Goal: Task Accomplishment & Management: Manage account settings

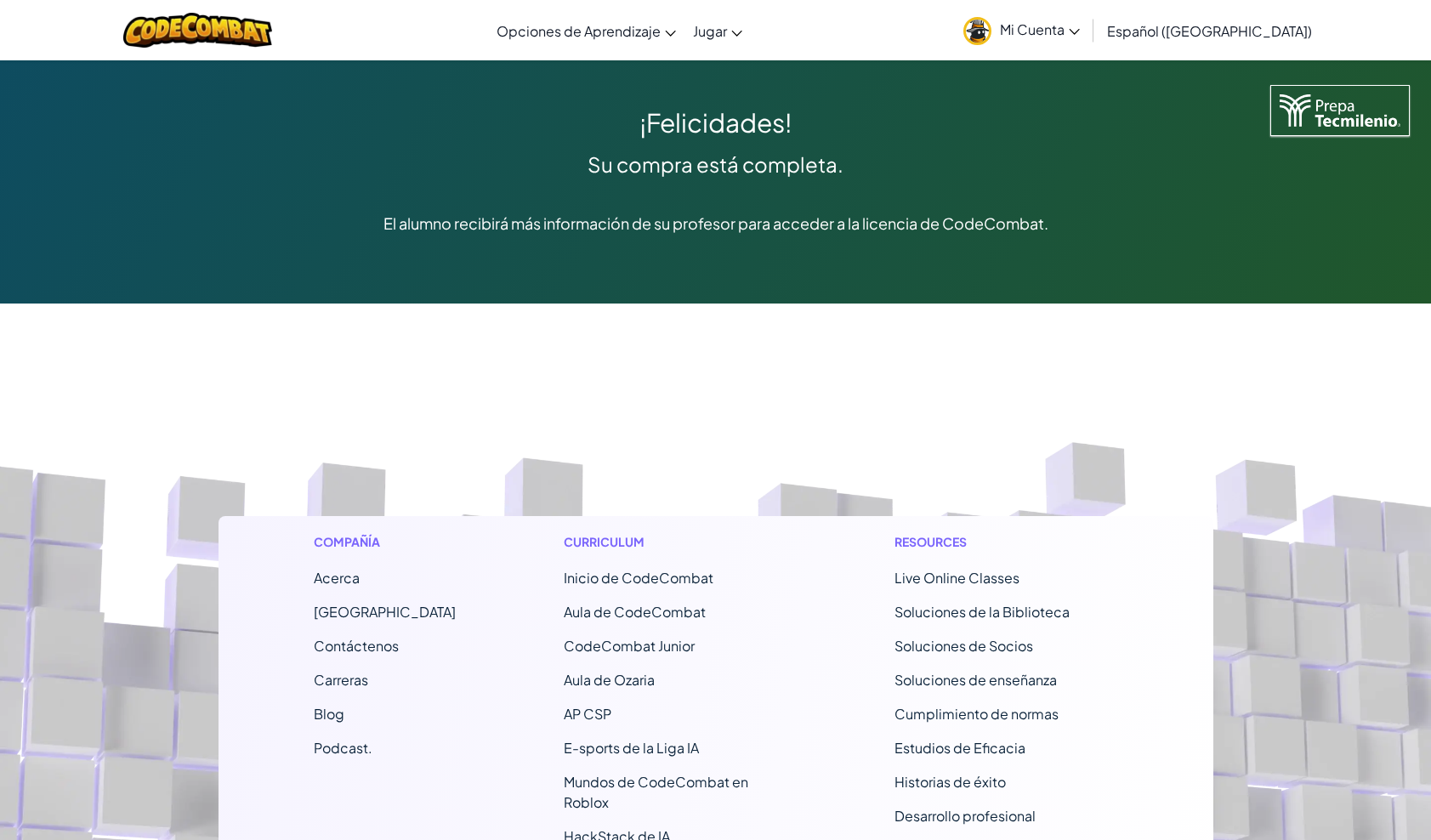
click at [207, 23] on img at bounding box center [197, 30] width 149 height 34
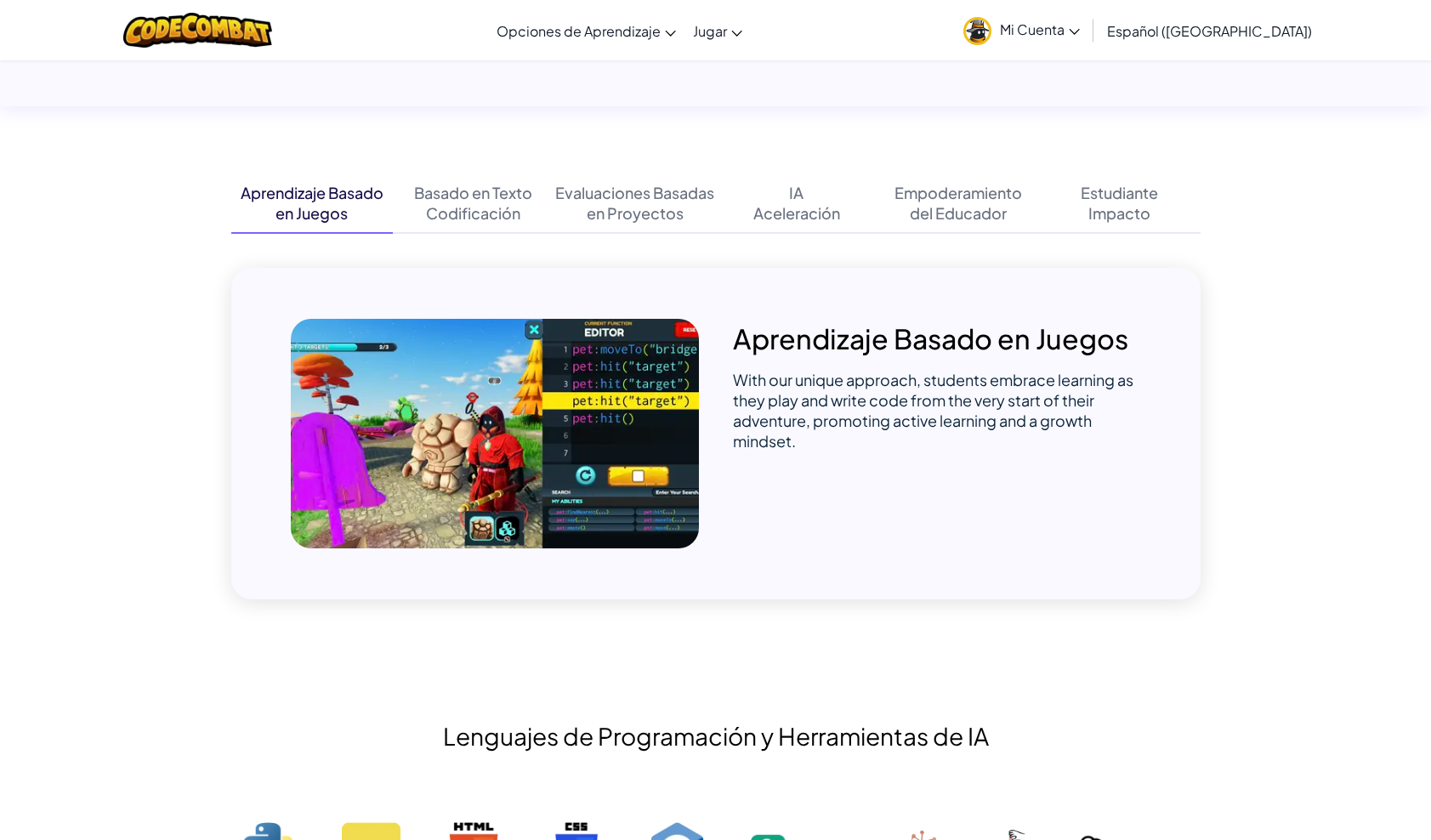
scroll to position [707, 0]
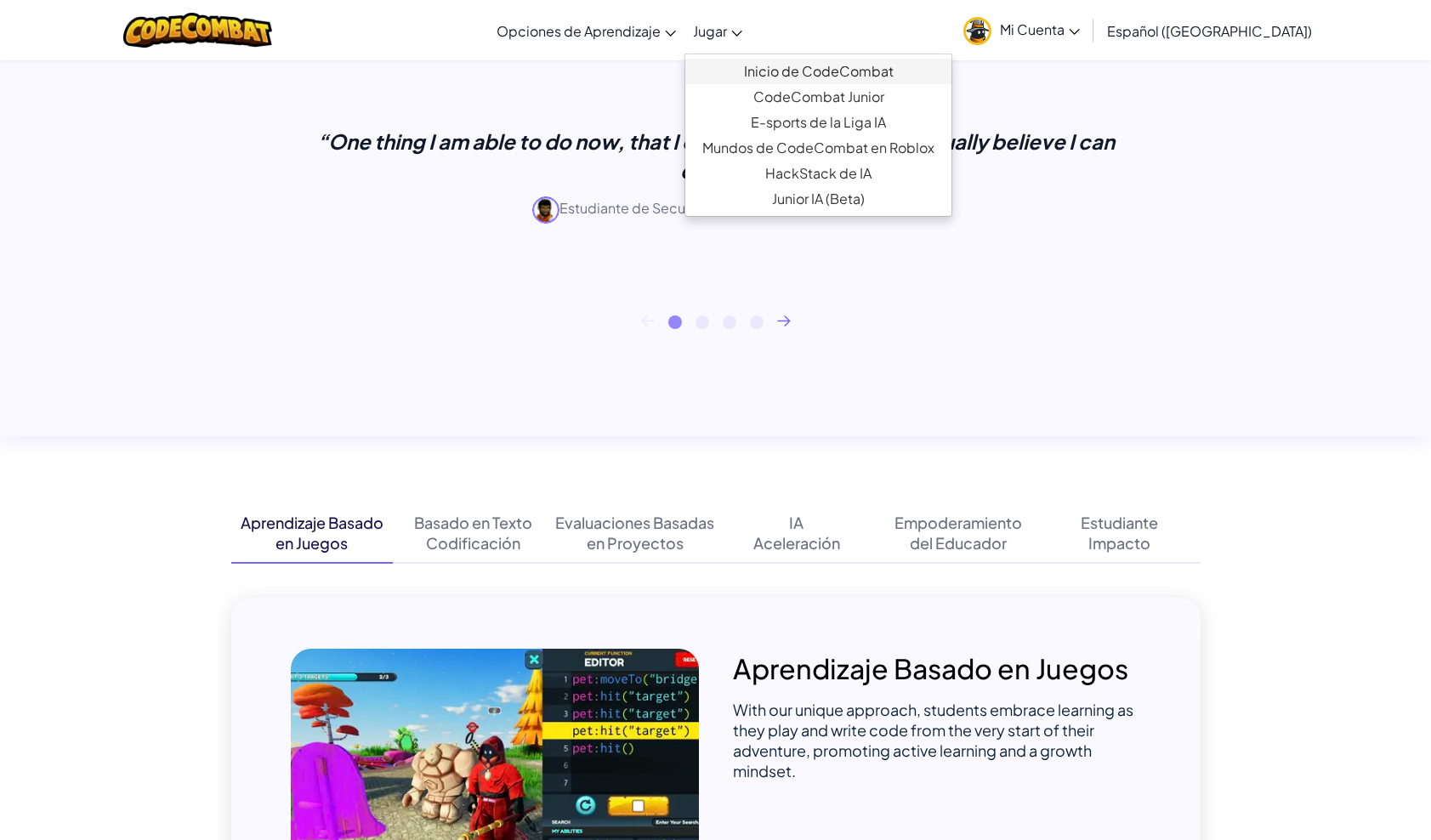
click at [765, 62] on link "Inicio de CodeCombat" at bounding box center [818, 71] width 266 height 26
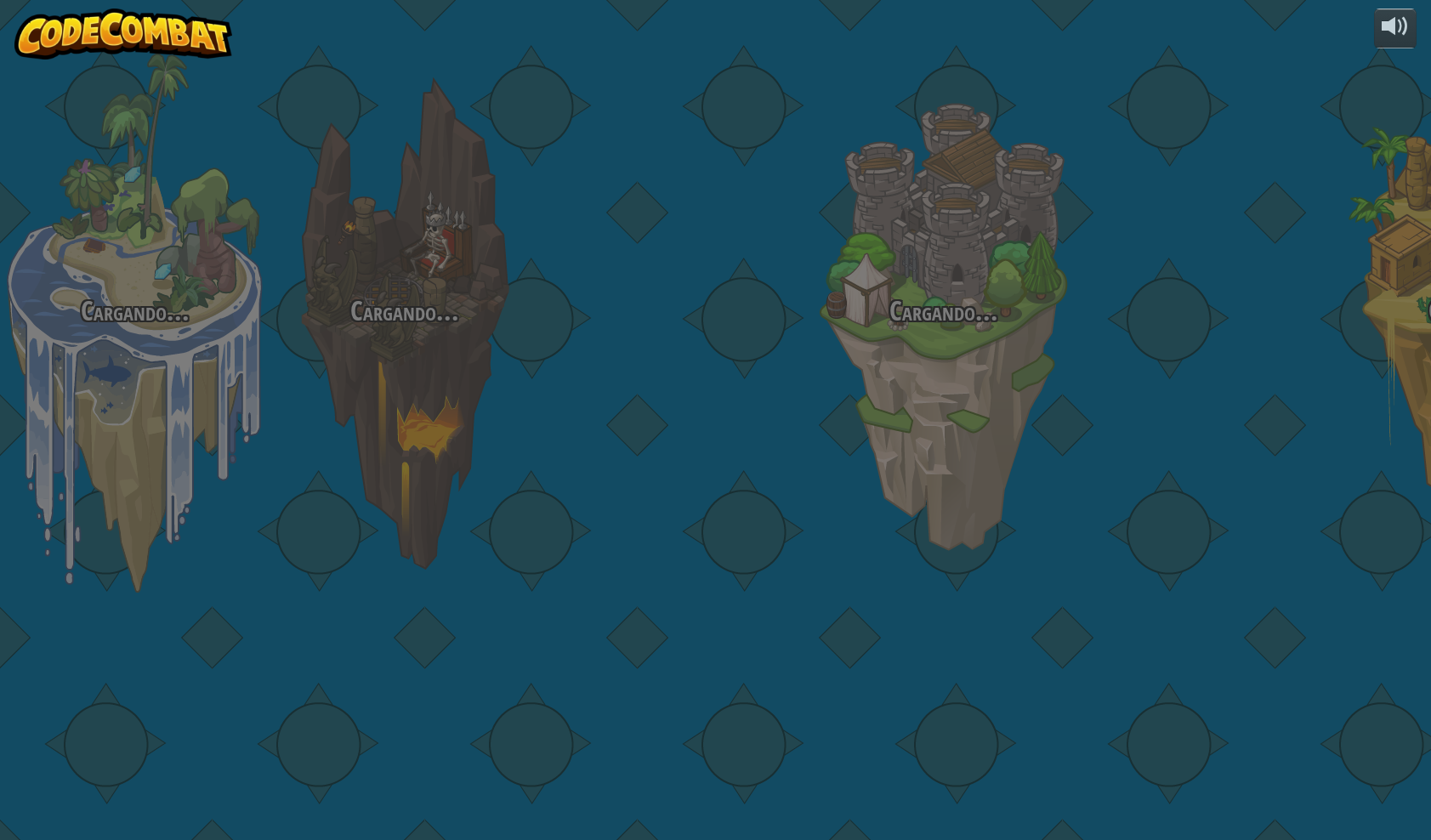
select select "es-419"
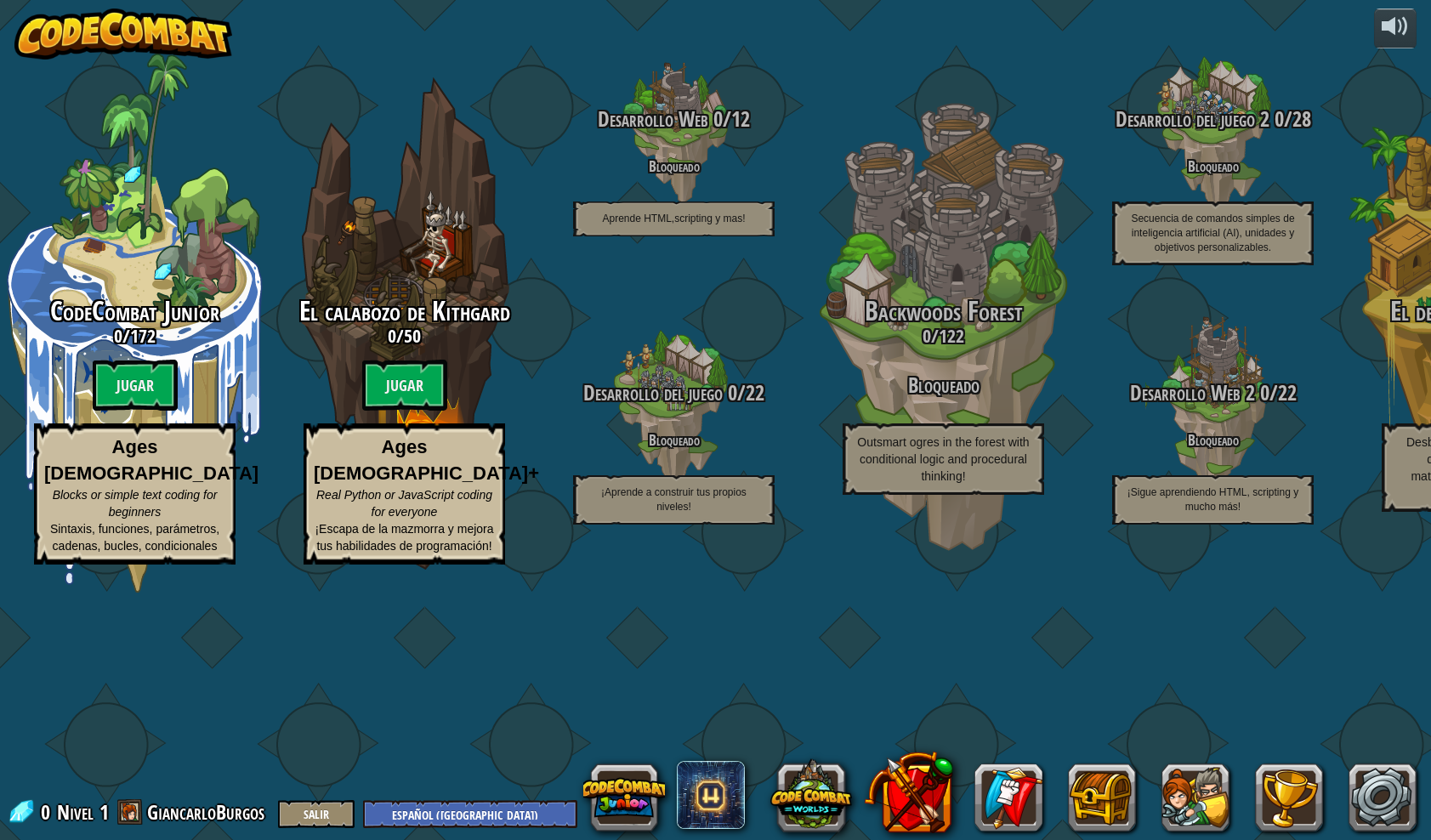
click at [203, 51] on img at bounding box center [123, 34] width 218 height 51
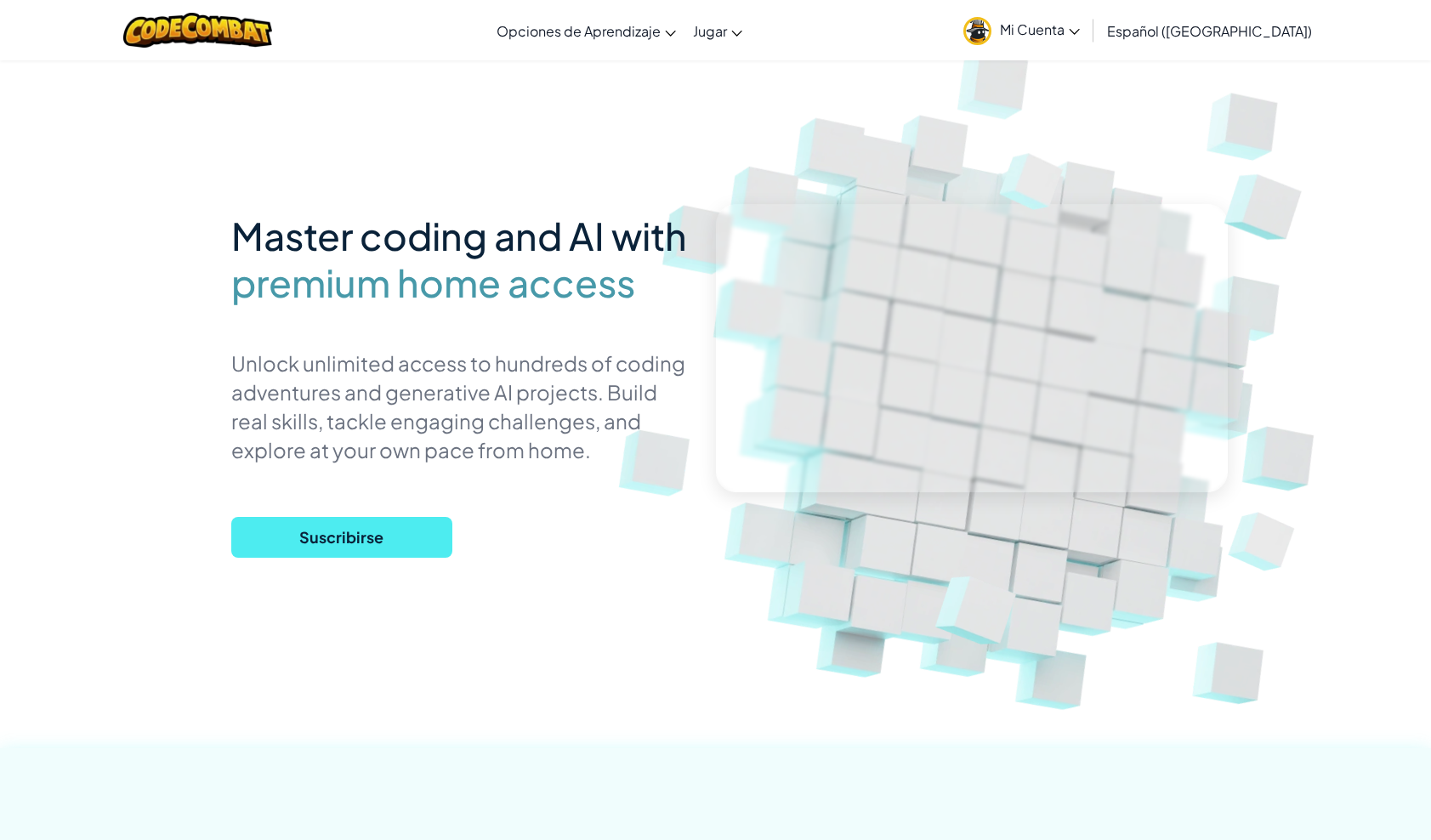
click at [1034, 37] on link "Mi Cuenta" at bounding box center [1021, 30] width 133 height 53
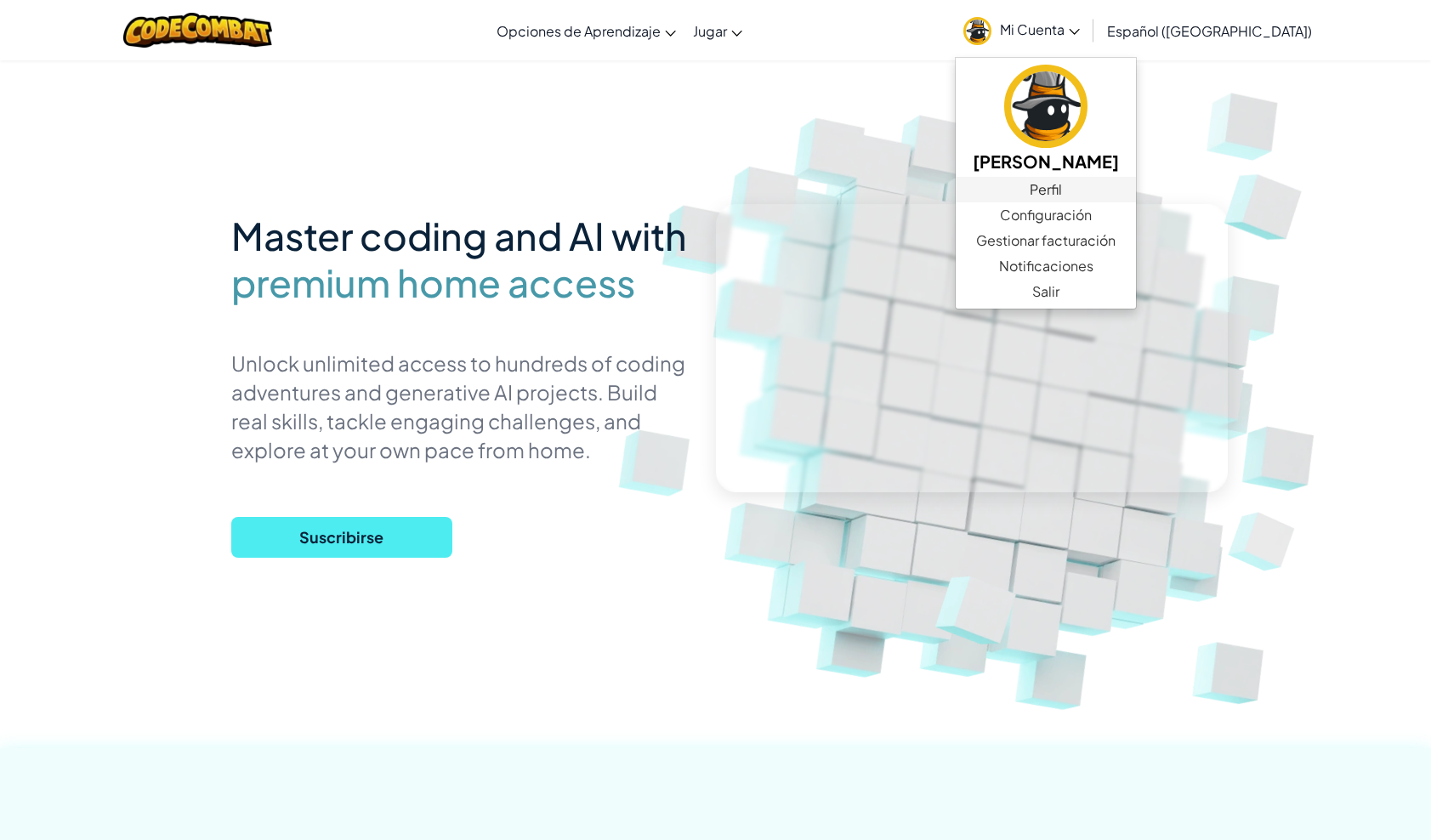
click at [1079, 191] on link "Perfil" at bounding box center [1045, 189] width 180 height 26
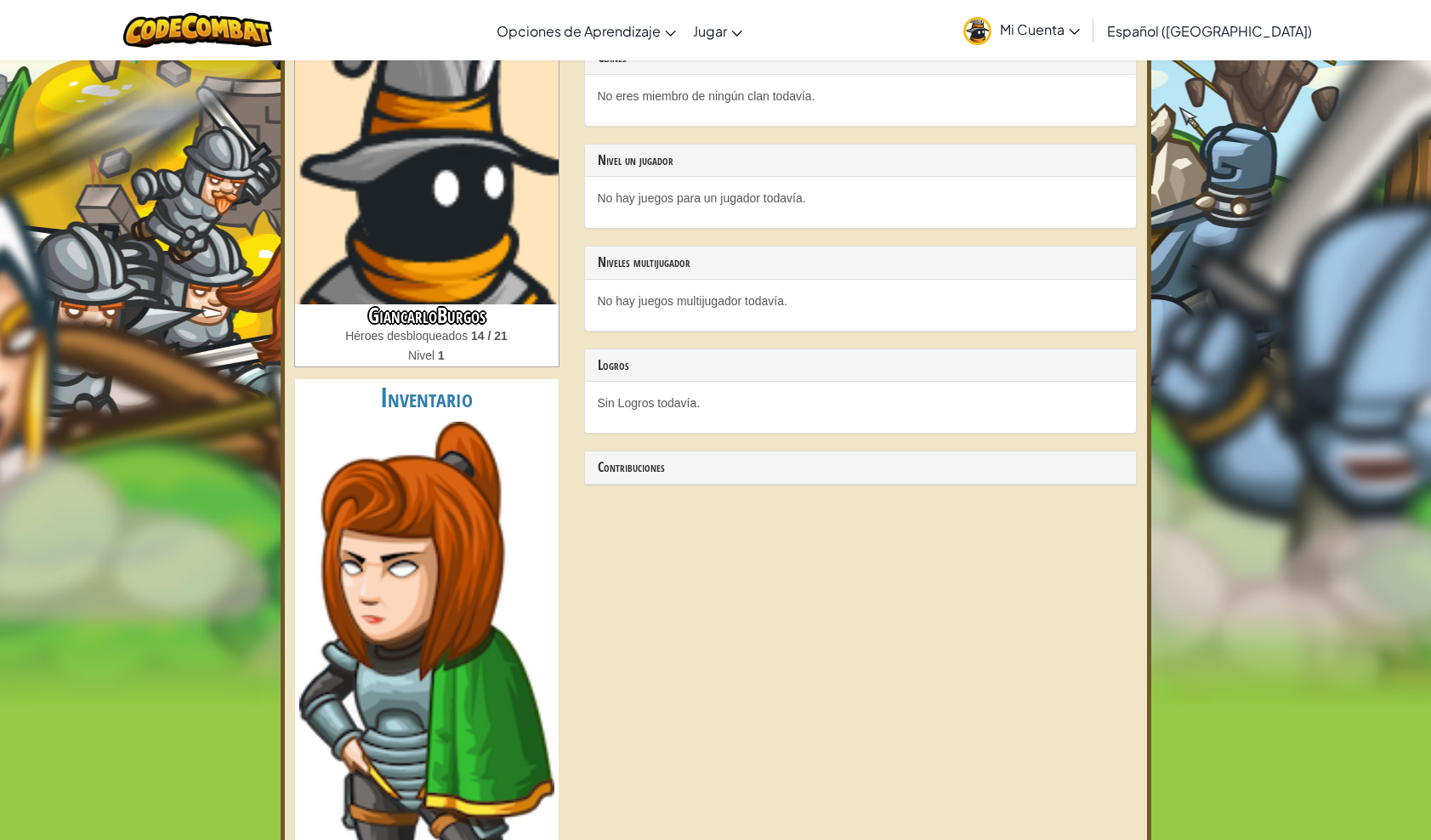
scroll to position [91, 0]
